Goal: Task Accomplishment & Management: Use online tool/utility

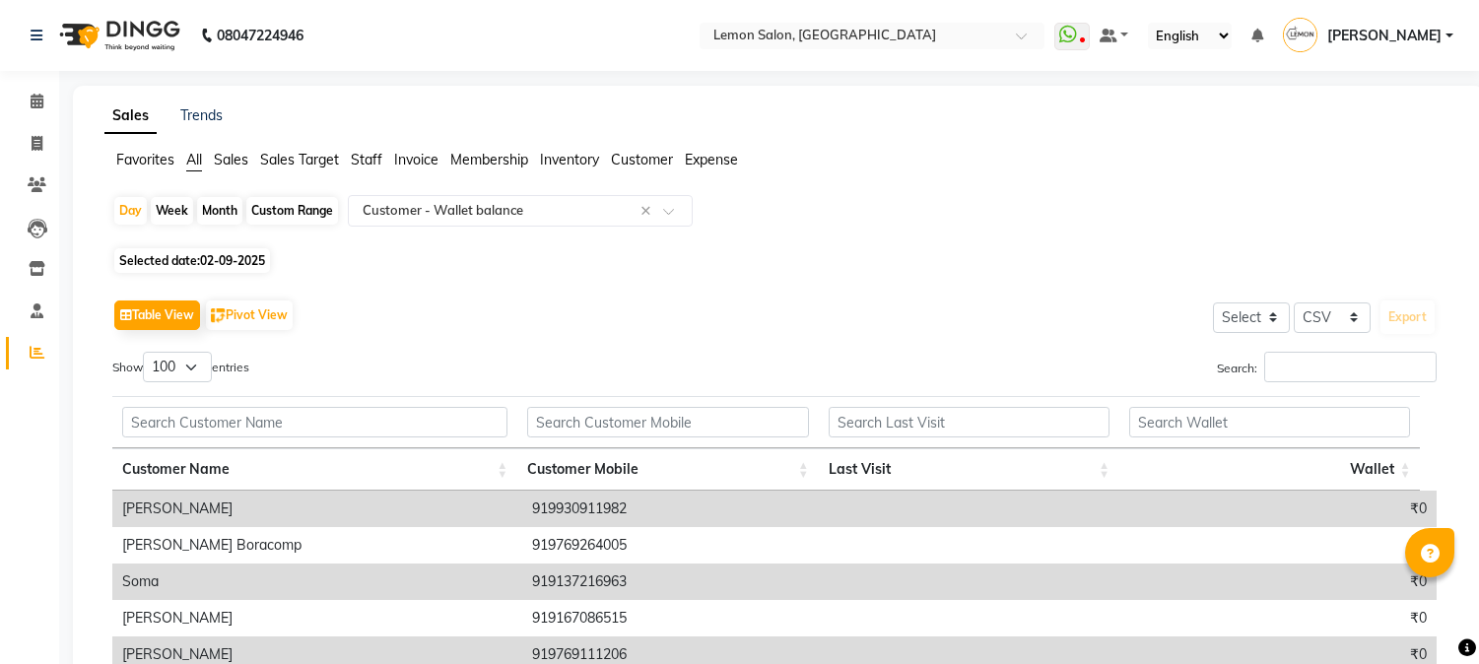
select select "csv"
select select "100"
click at [37, 190] on icon at bounding box center [37, 184] width 19 height 15
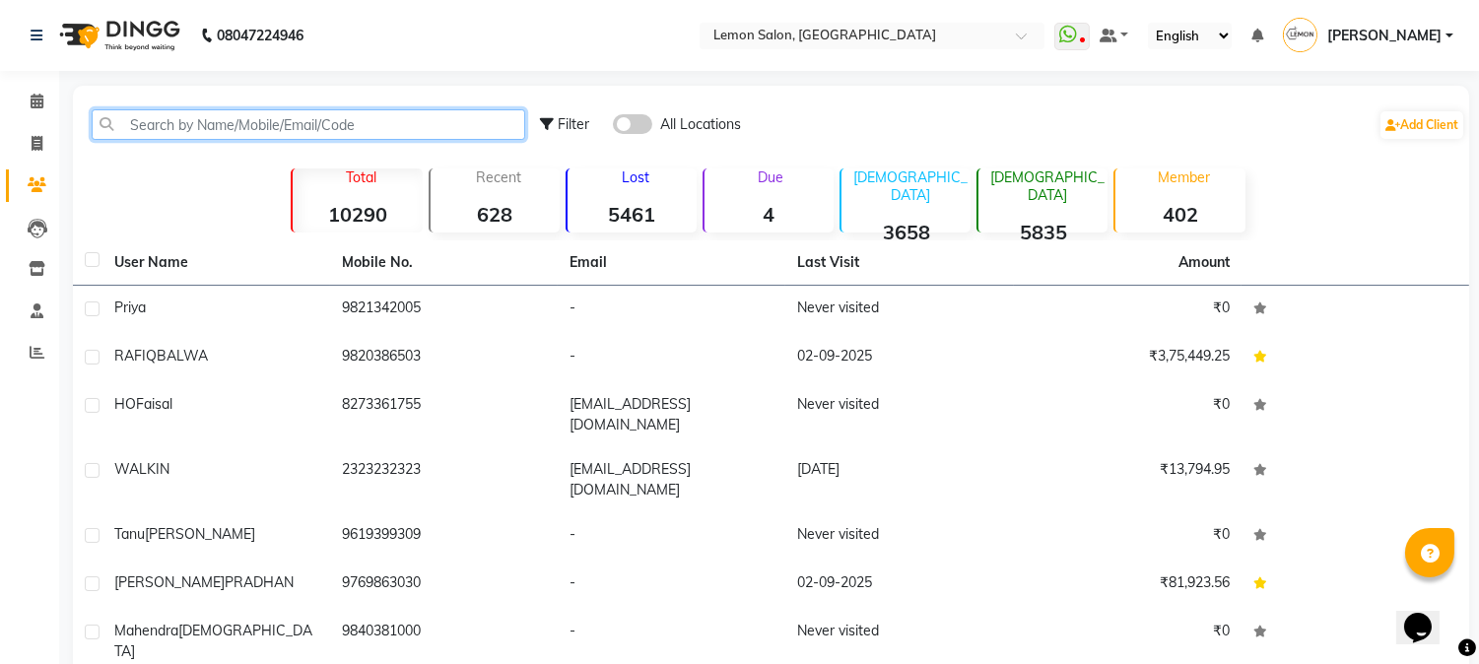
drag, startPoint x: 197, startPoint y: 119, endPoint x: 208, endPoint y: 115, distance: 11.5
click at [208, 115] on input "text" at bounding box center [308, 124] width 433 height 31
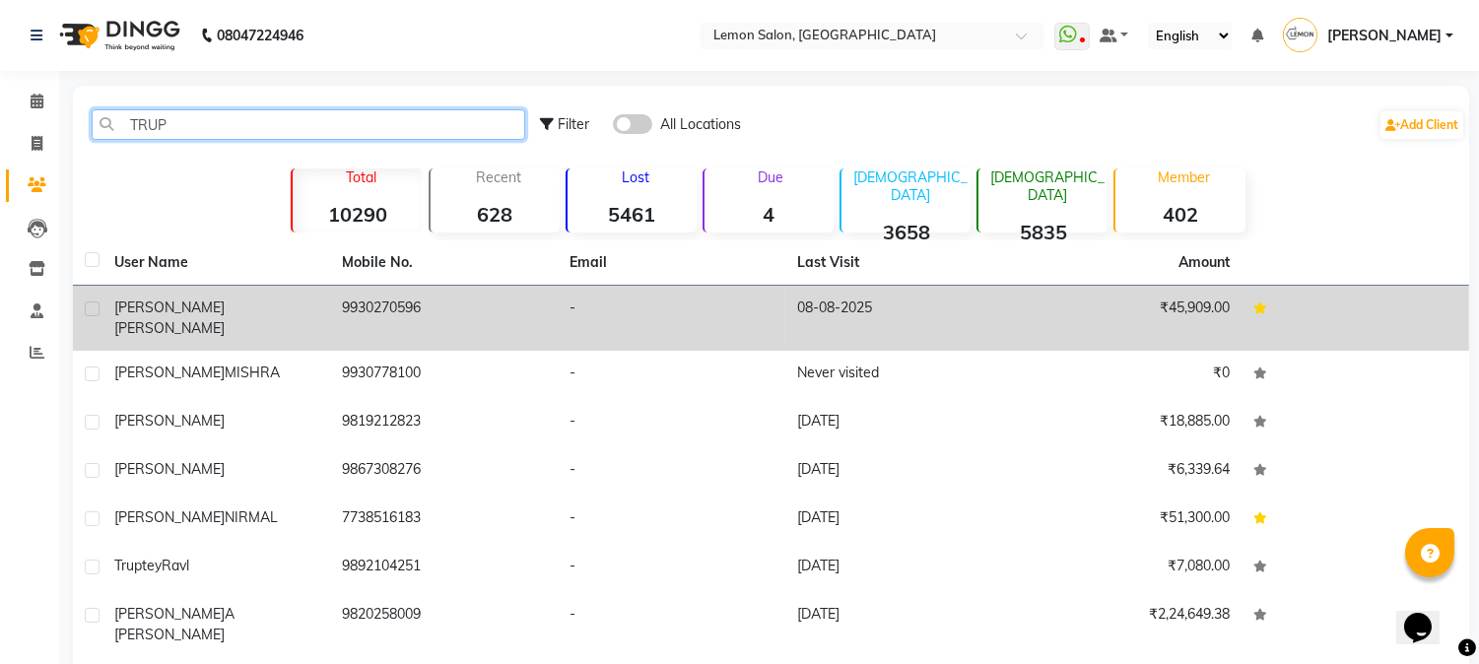
type input "TRUP"
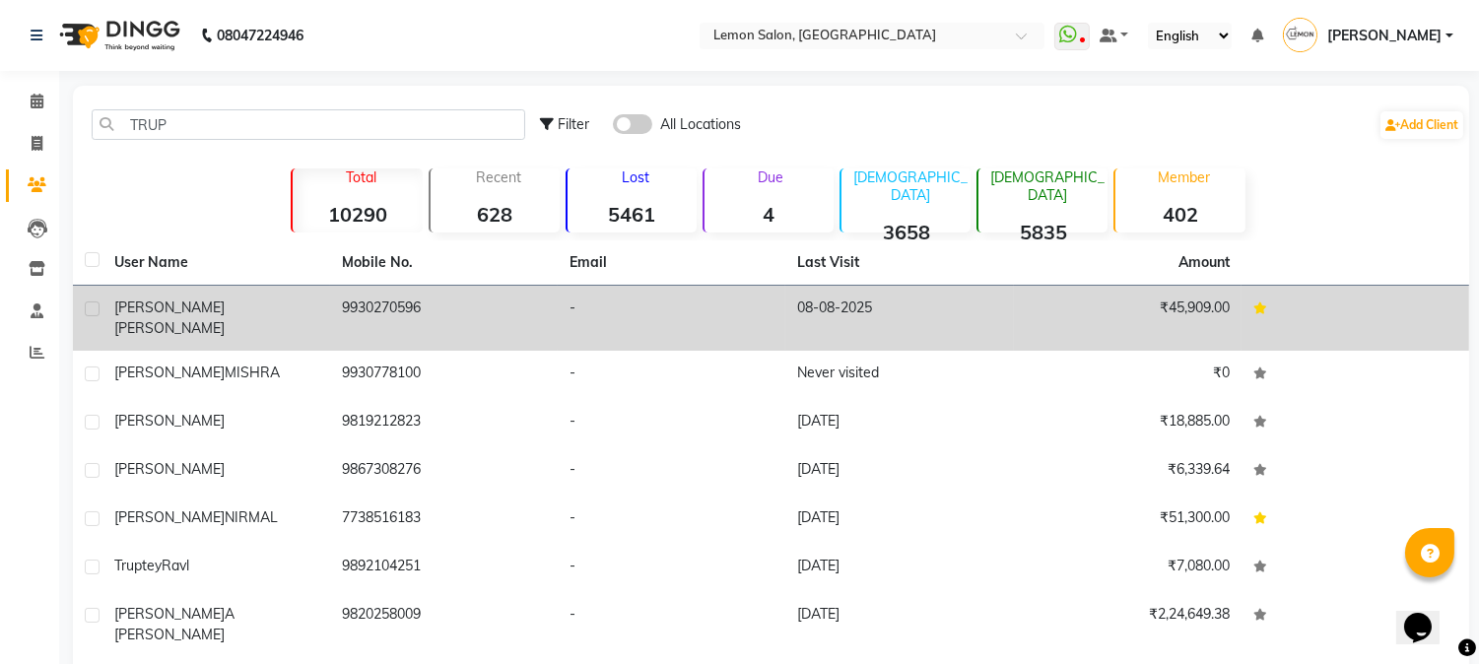
click at [392, 319] on td "9930270596" at bounding box center [444, 318] width 228 height 65
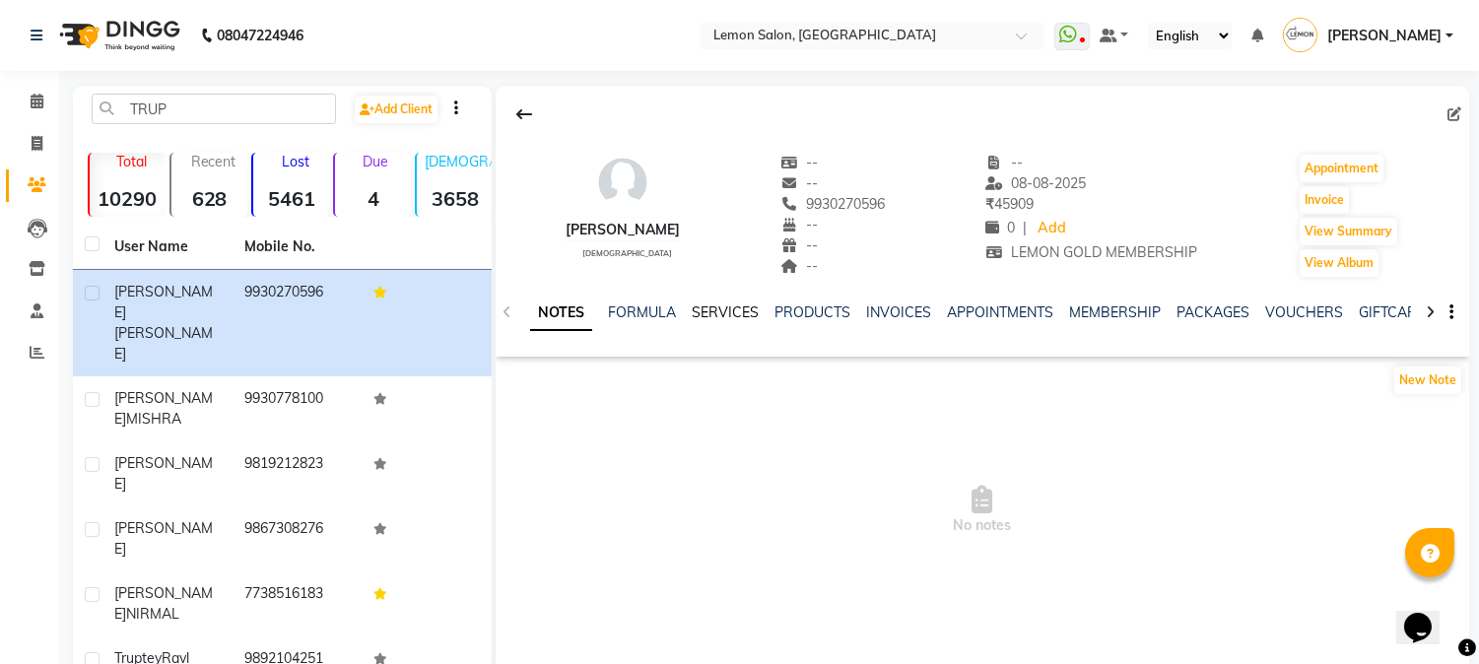
click at [754, 308] on ul "NOTES FORMULA SERVICES PRODUCTS INVOICES APPOINTMENTS MEMBERSHIP PACKAGES VOUCH…" at bounding box center [1155, 312] width 1251 height 21
click at [753, 310] on link "SERVICES" at bounding box center [725, 312] width 67 height 18
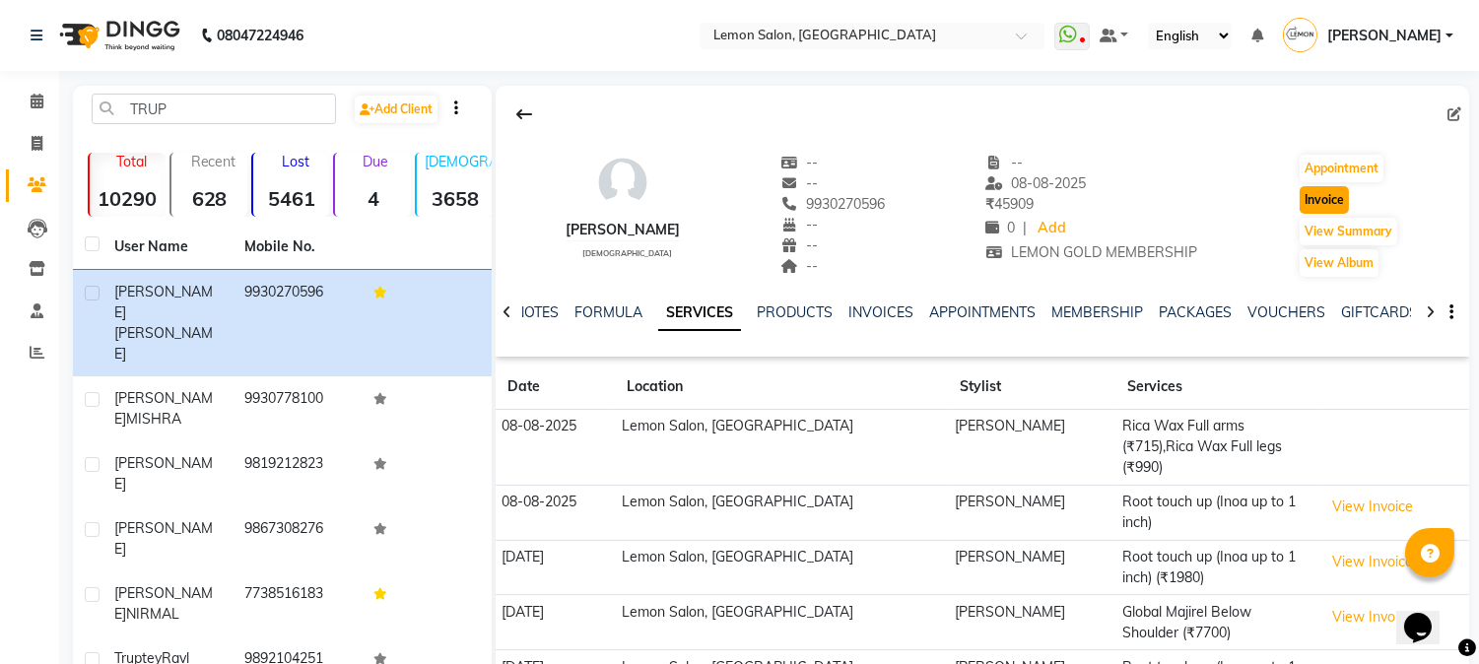
click at [1330, 205] on button "Invoice" at bounding box center [1323, 200] width 49 height 28
select select "565"
select select "service"
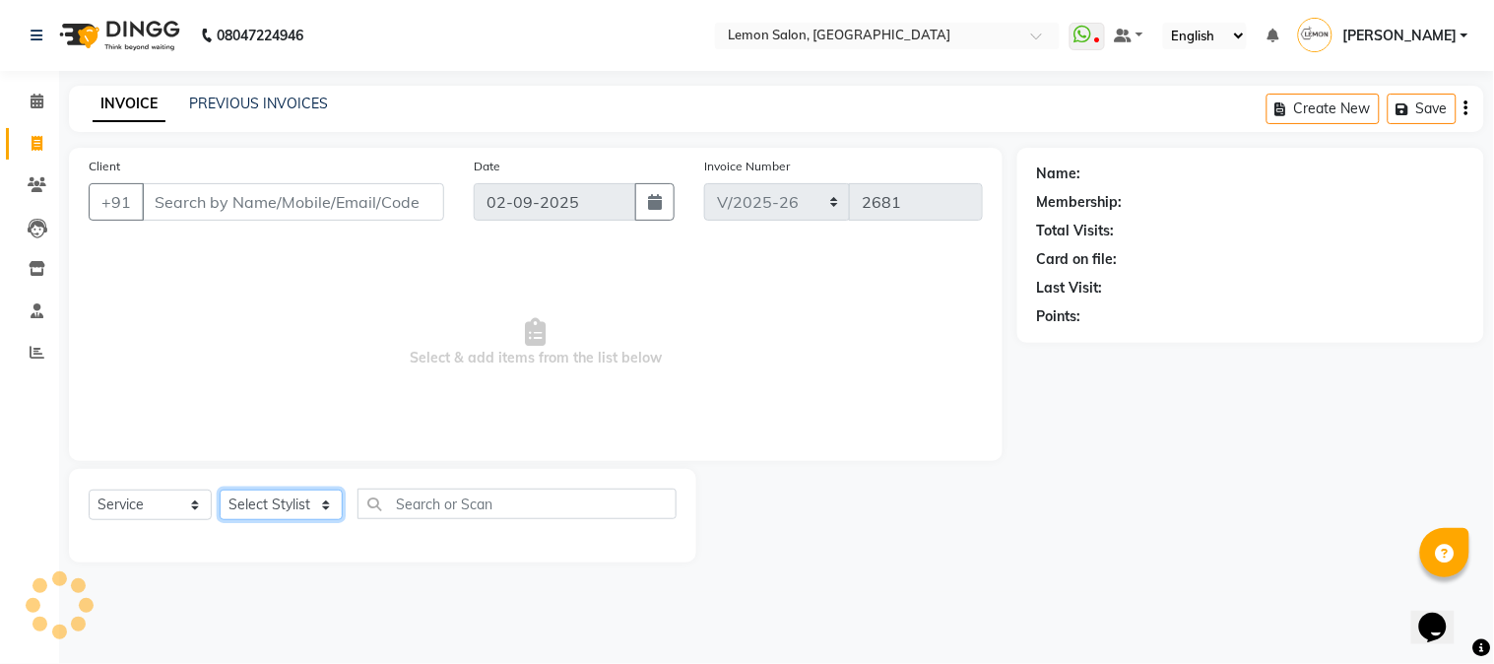
click at [298, 516] on select "Select Stylist" at bounding box center [281, 505] width 123 height 31
type input "9930270596"
select select "1: Object"
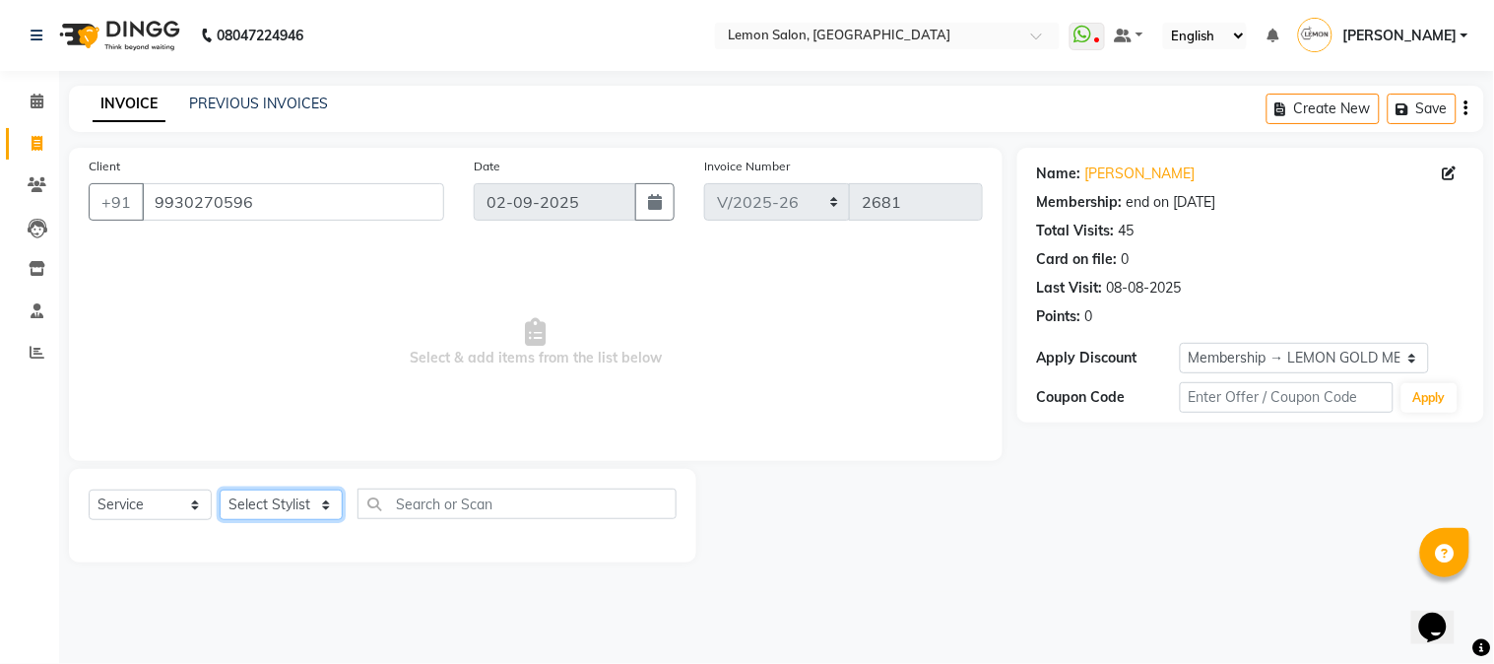
select select "7418"
click at [220, 491] on select "Select Stylist [PERSON_NAME] [PERSON_NAME] Datta [PERSON_NAME] [PERSON_NAME] [P…" at bounding box center [281, 505] width 123 height 31
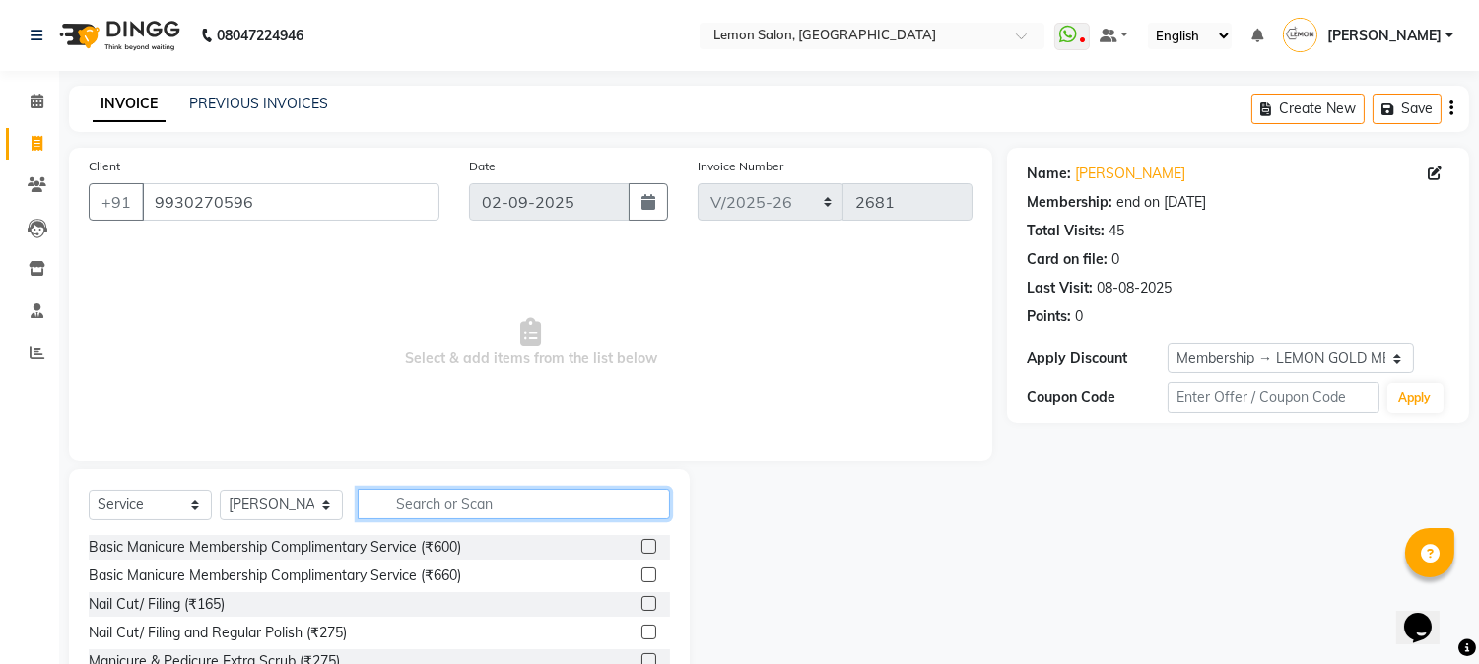
click at [440, 502] on input "text" at bounding box center [514, 504] width 312 height 31
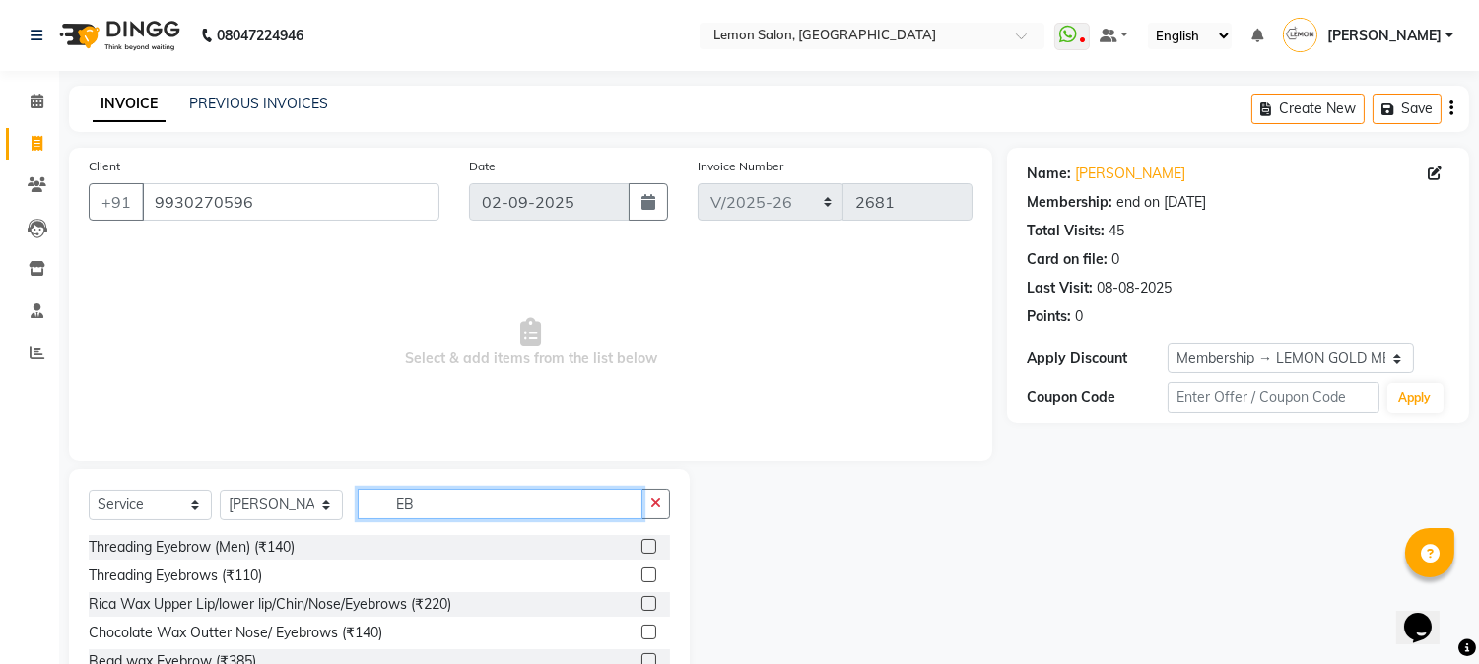
type input "EB"
click at [653, 576] on label at bounding box center [648, 574] width 15 height 15
click at [653, 576] on input "checkbox" at bounding box center [647, 575] width 13 height 13
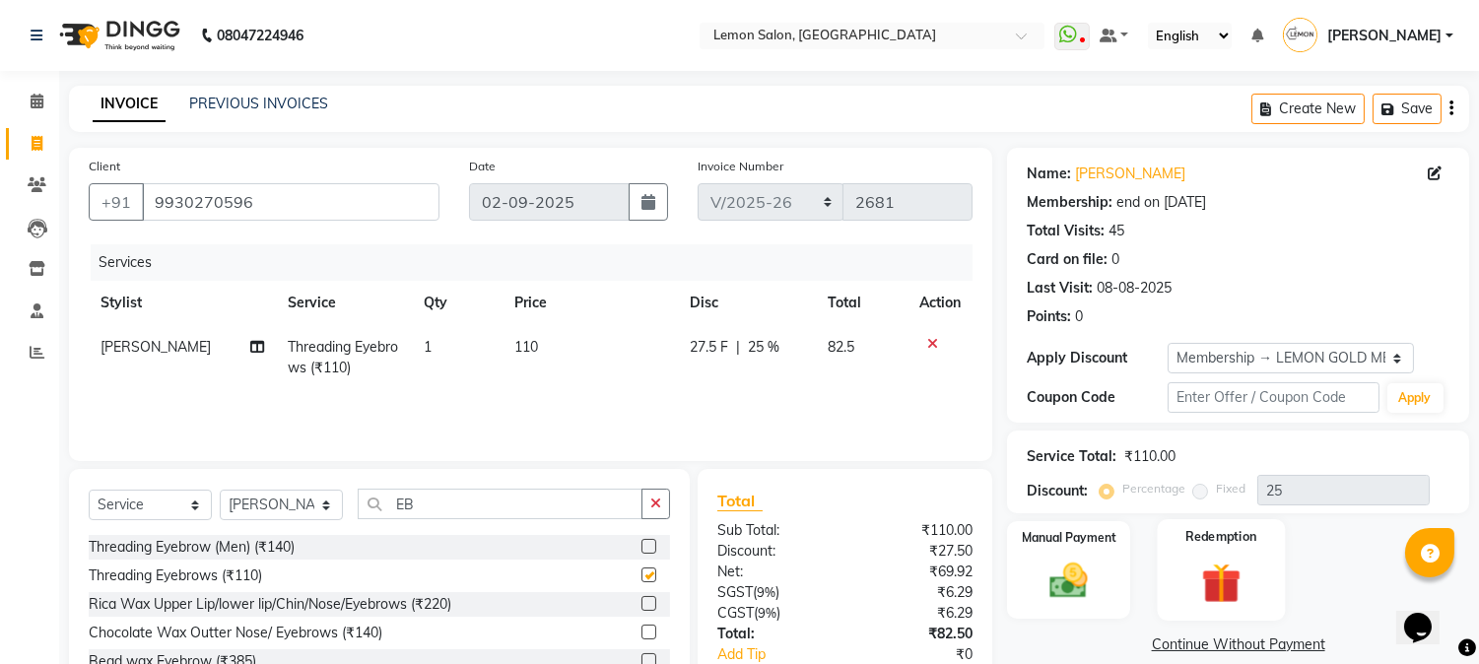
checkbox input "false"
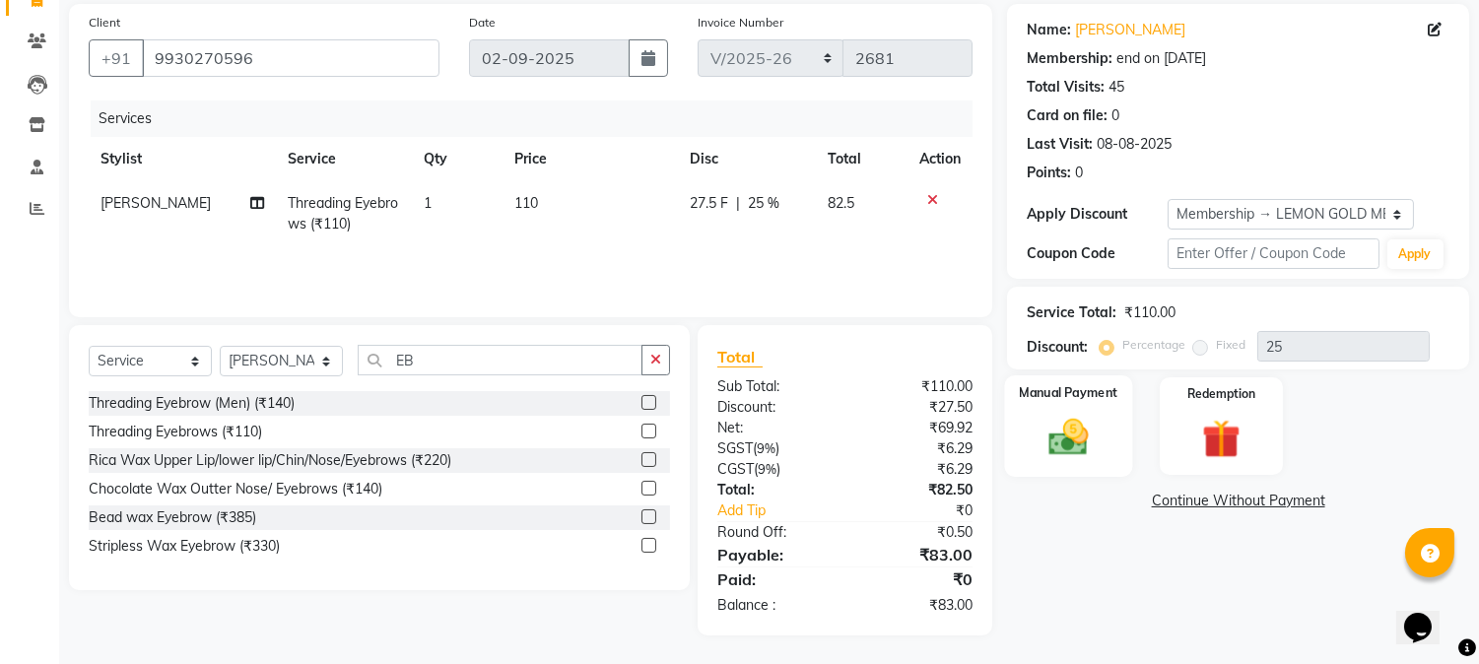
click at [1086, 415] on img at bounding box center [1068, 438] width 65 height 46
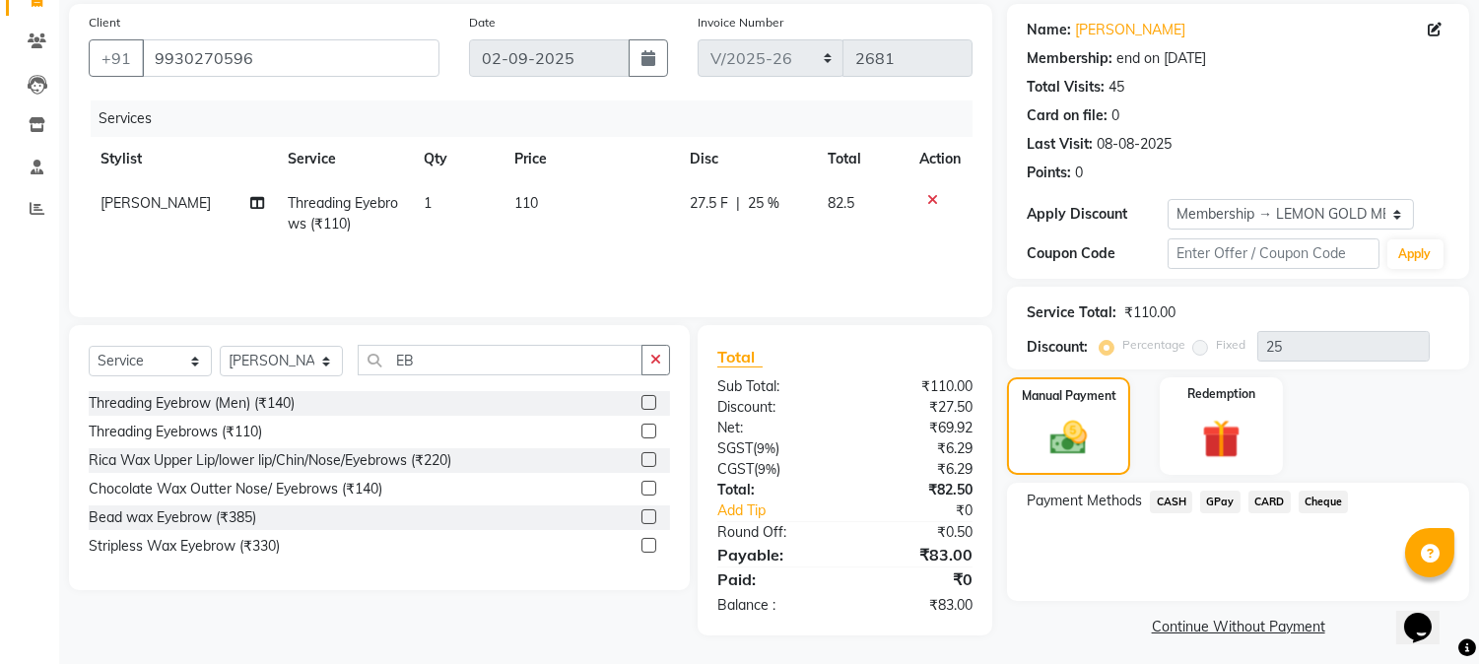
click at [1174, 495] on span "CASH" at bounding box center [1171, 502] width 42 height 23
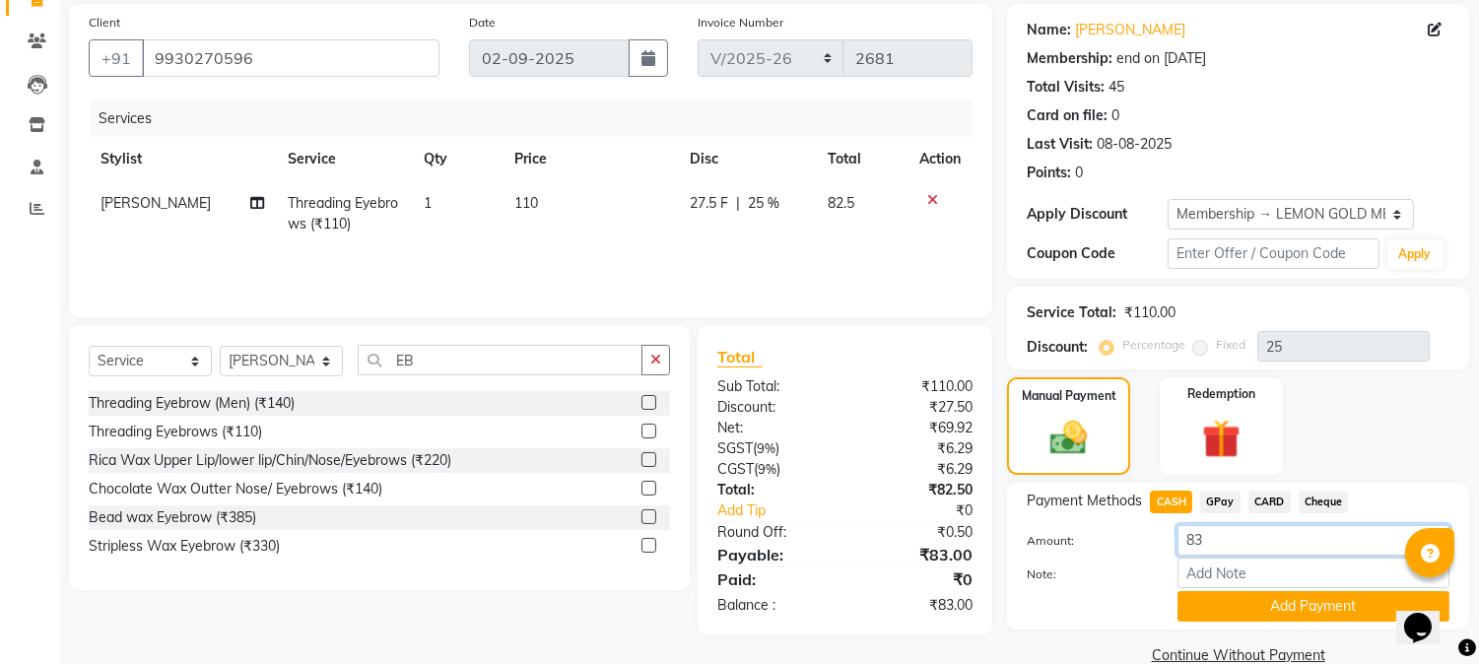
drag, startPoint x: 1225, startPoint y: 534, endPoint x: 928, endPoint y: 527, distance: 297.6
click at [932, 533] on div "Client [PHONE_NUMBER] Date [DATE] Invoice Number MLD/2025-26 V/2025 V/[PHONE_NU…" at bounding box center [768, 337] width 1429 height 666
type input "100"
click at [1200, 611] on button "Add Payment" at bounding box center [1313, 606] width 272 height 31
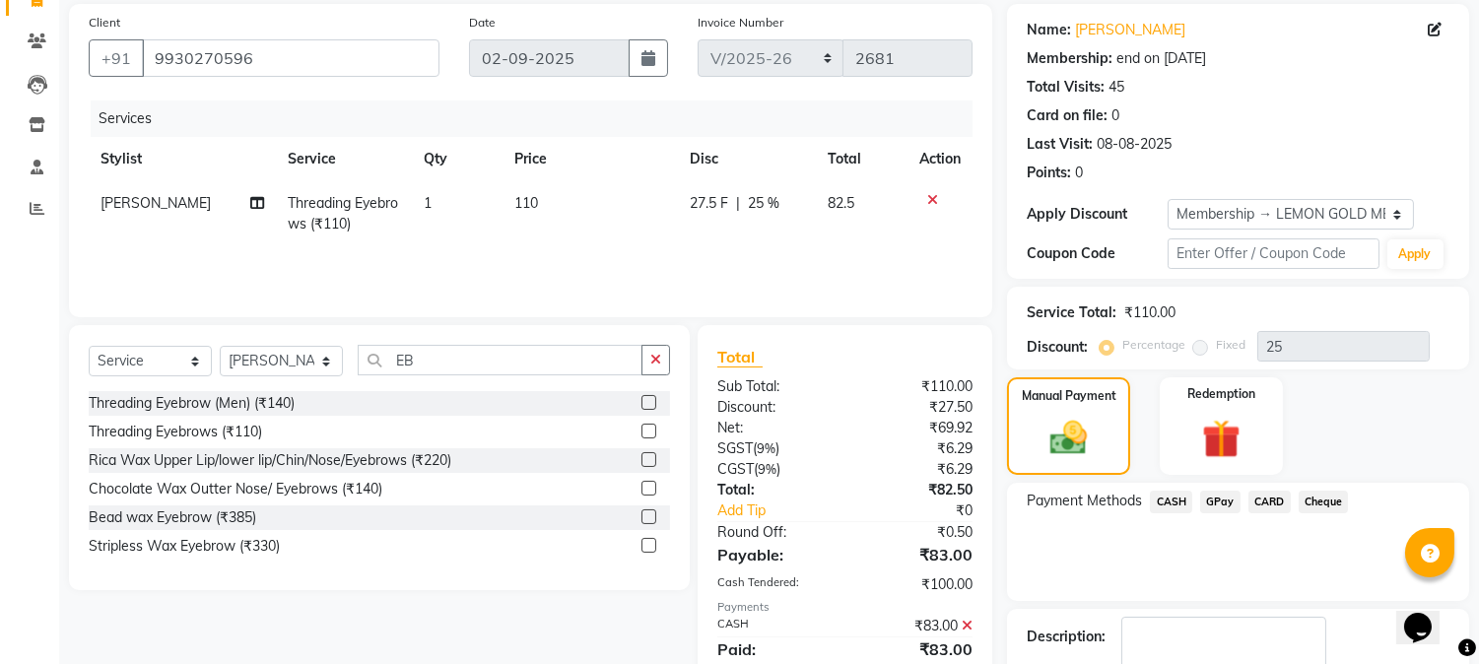
scroll to position [261, 0]
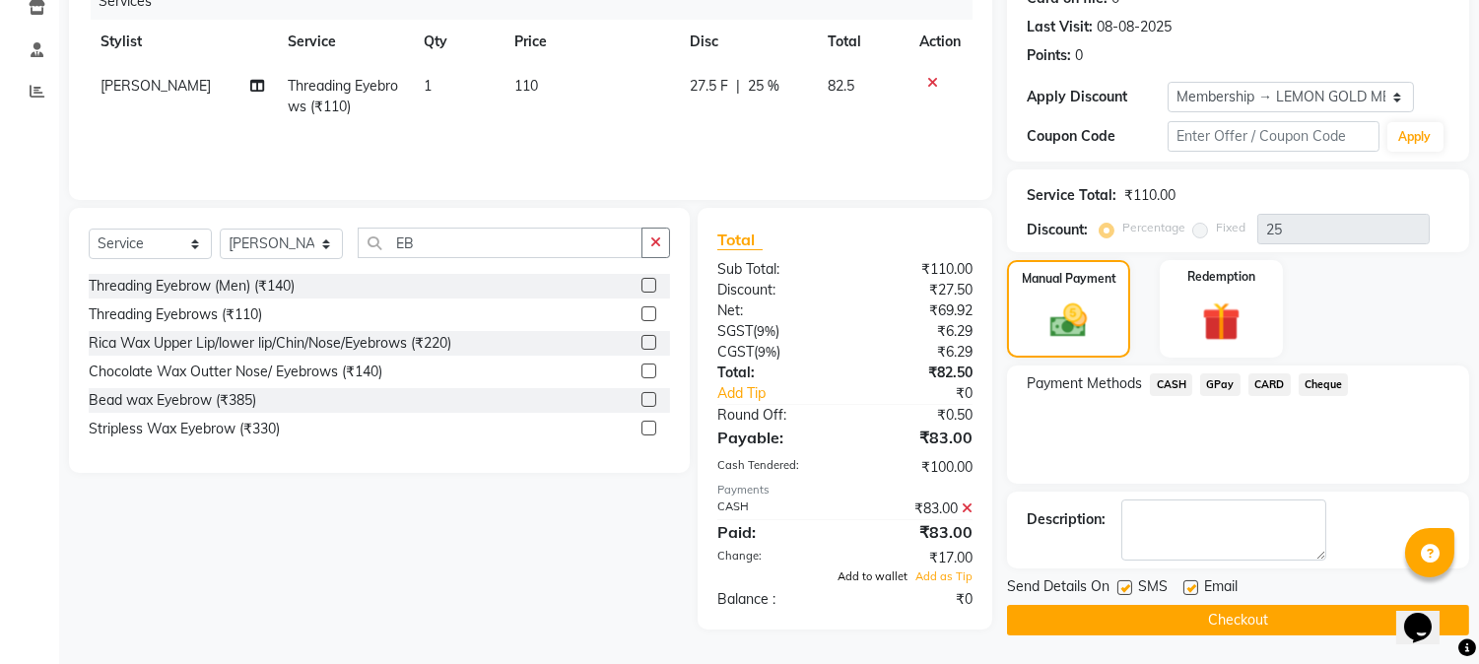
click at [865, 582] on span "Add to wallet" at bounding box center [872, 576] width 70 height 14
click at [1173, 619] on button "Checkout" at bounding box center [1238, 620] width 462 height 31
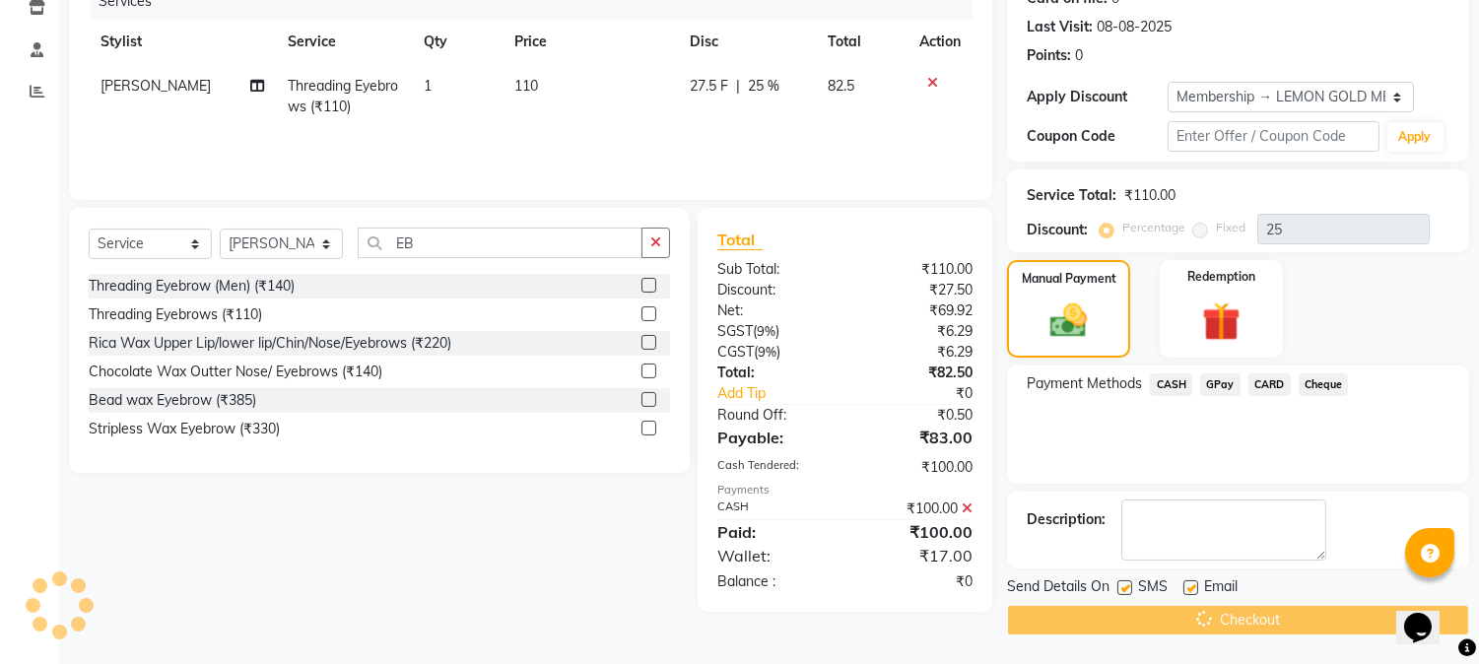
scroll to position [0, 0]
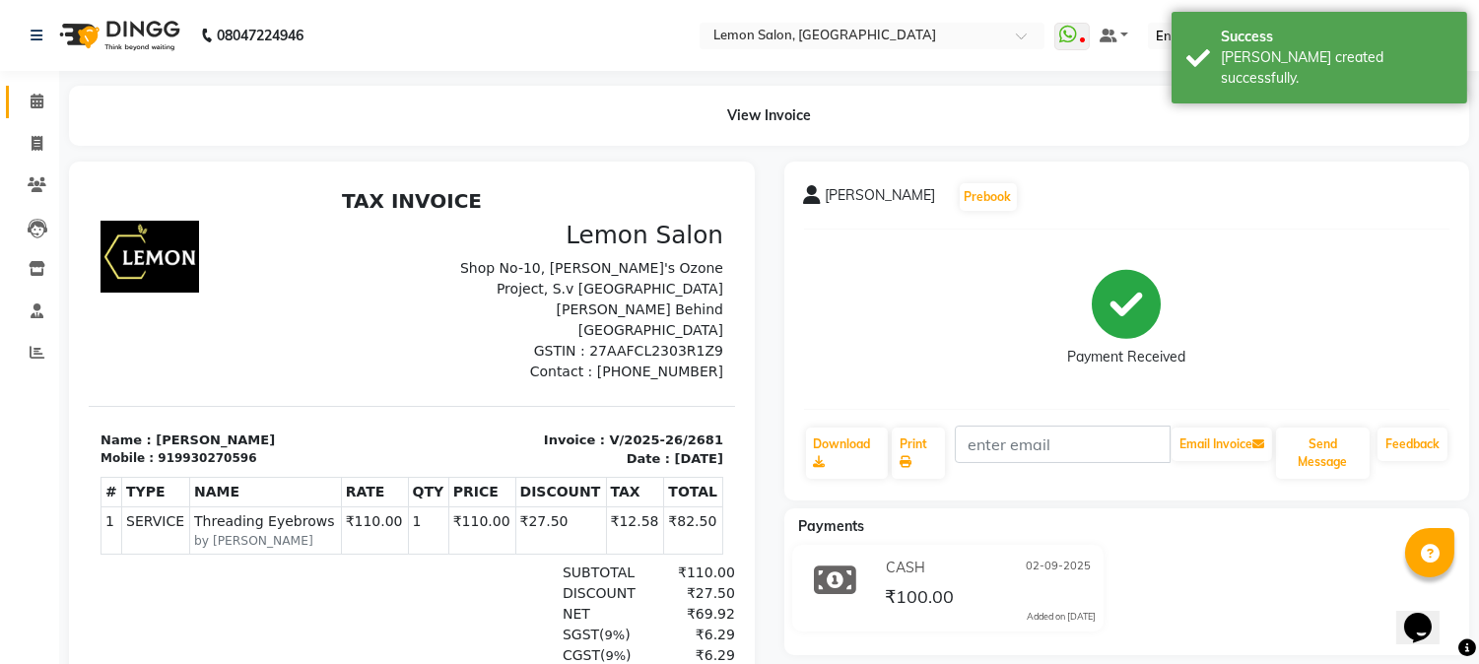
click at [30, 115] on link "Calendar" at bounding box center [29, 102] width 47 height 33
